Goal: Book appointment/travel/reservation

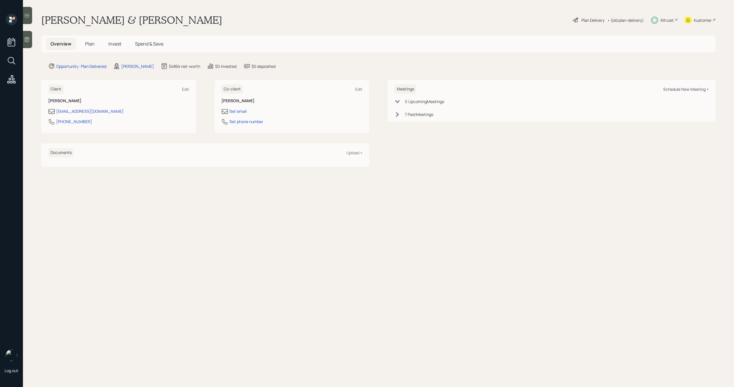
click at [673, 87] on div "Schedule New Meeting +" at bounding box center [686, 89] width 46 height 5
select select "bffa7908-1b2a-4c79-9bb6-f0ec9aed22d3"
